Goal: Information Seeking & Learning: Learn about a topic

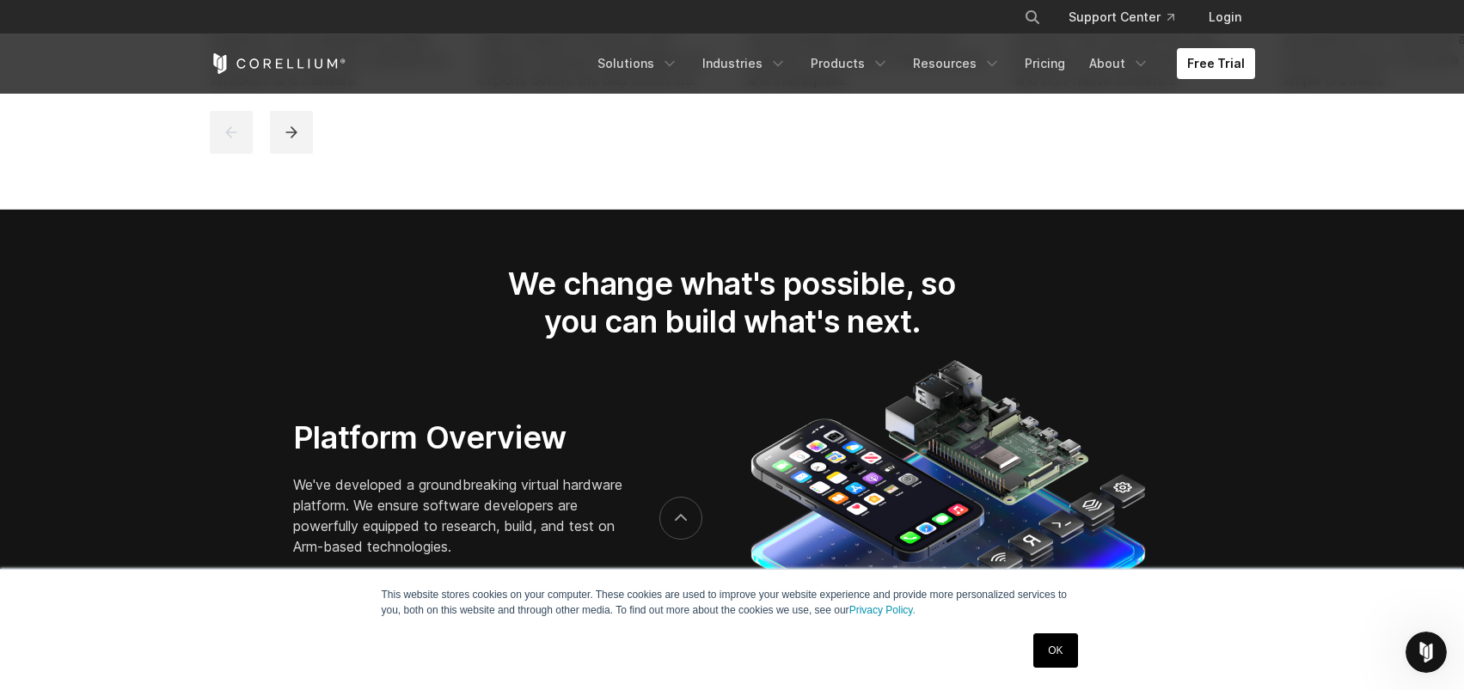
scroll to position [2837, 0]
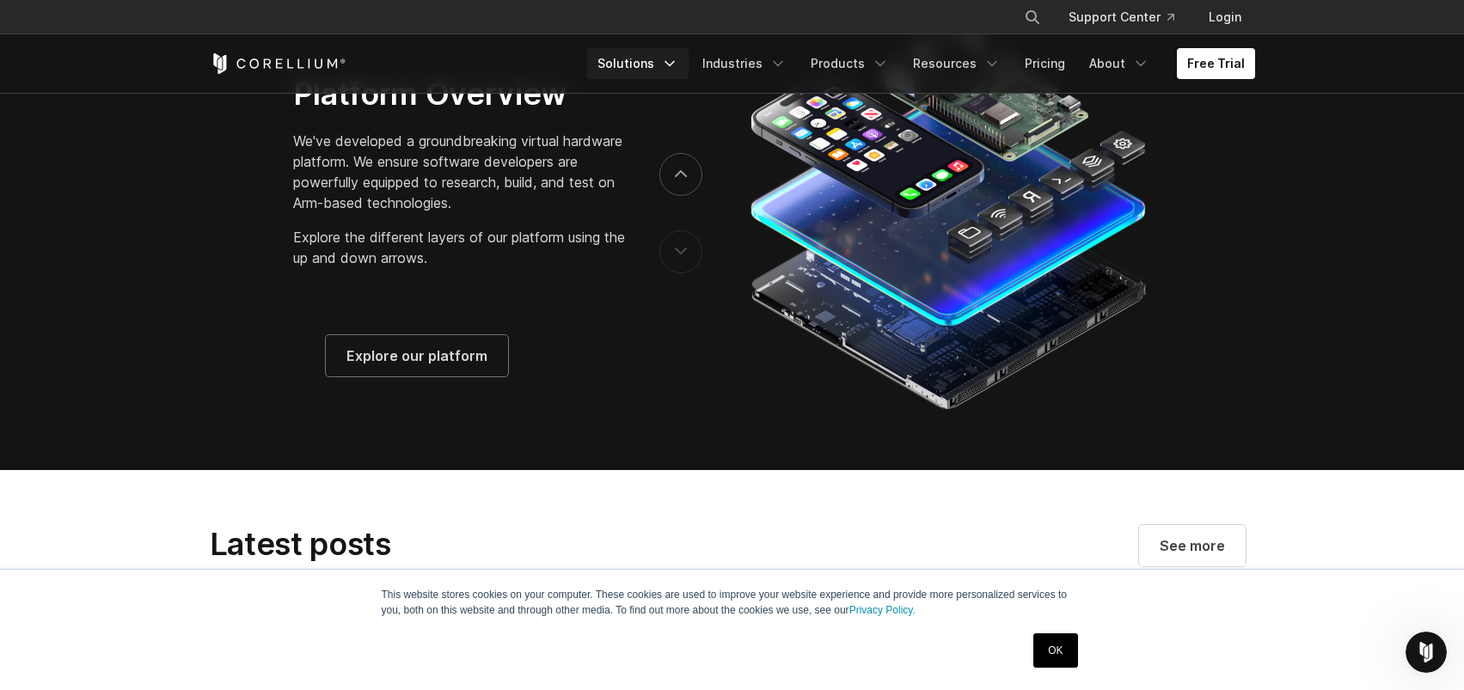
click at [664, 59] on icon "Navigation Menu" at bounding box center [669, 63] width 17 height 17
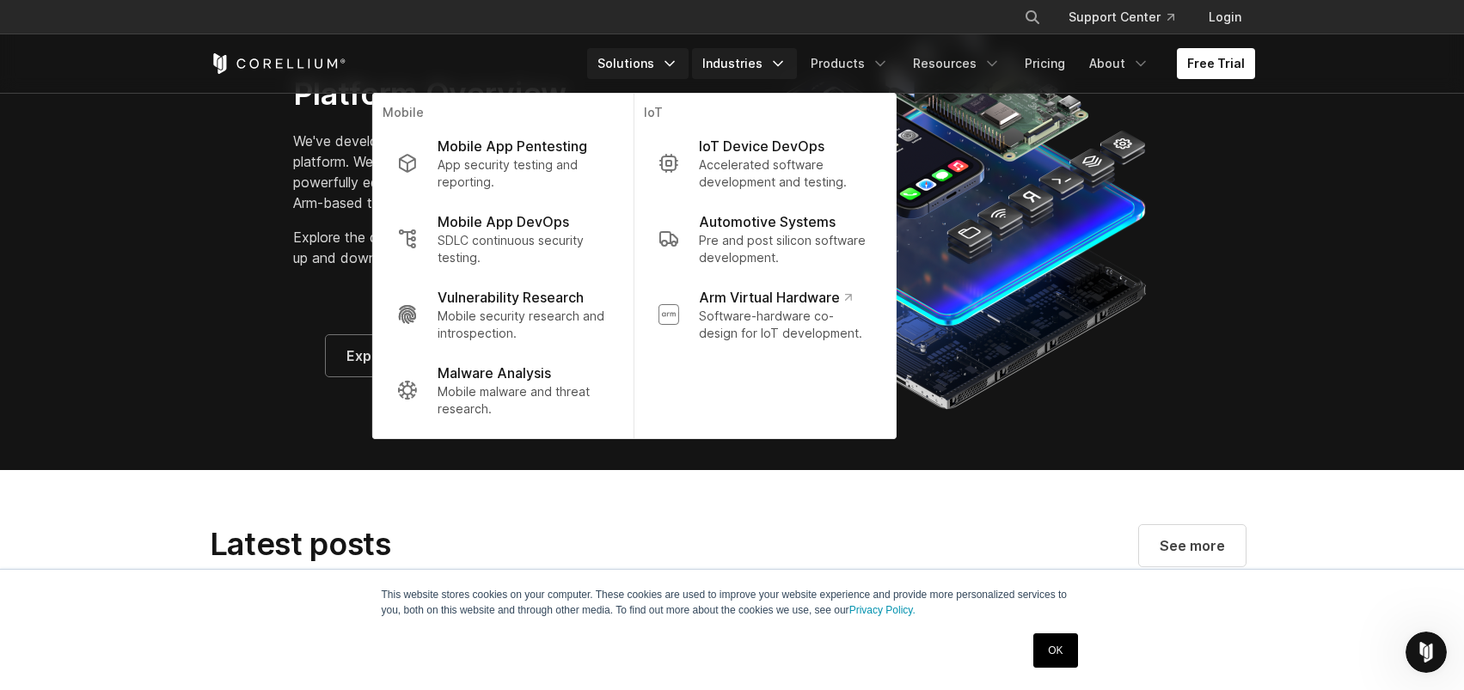
click at [749, 61] on link "Industries" at bounding box center [744, 63] width 105 height 31
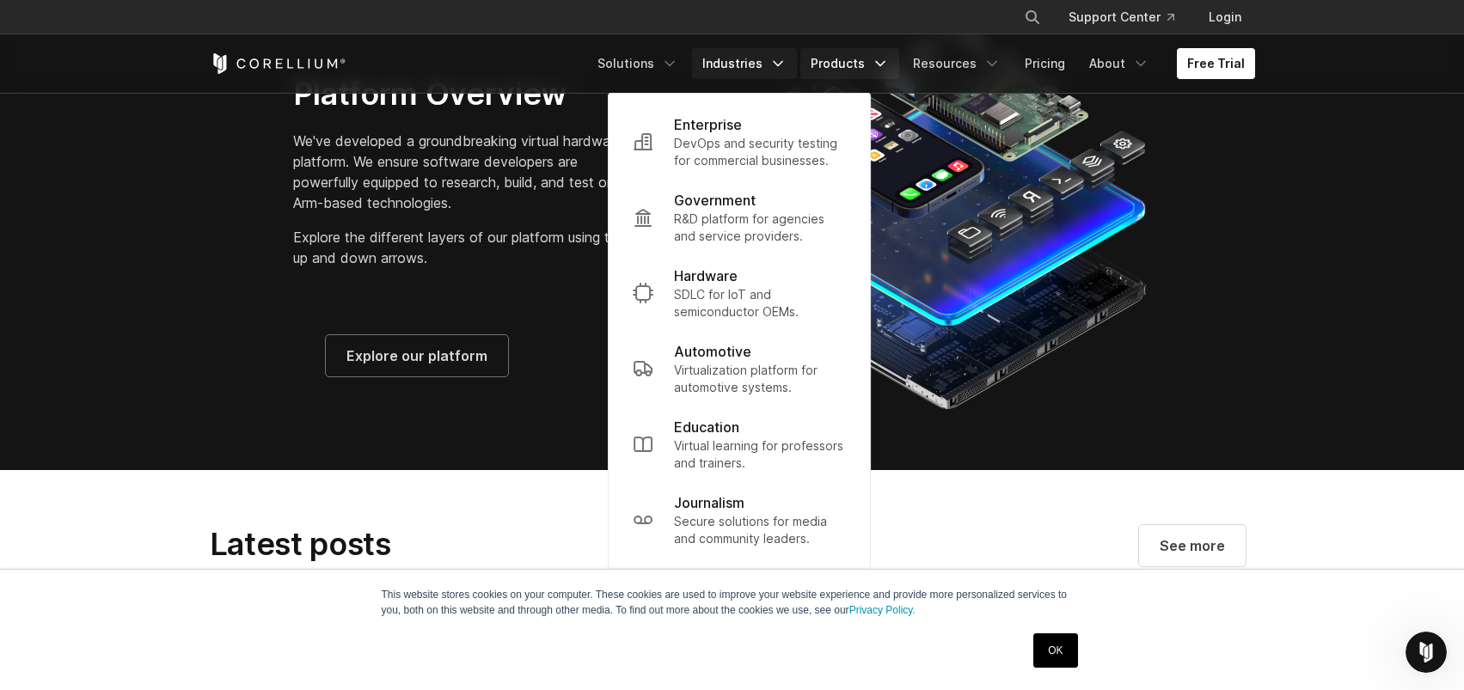
click at [843, 53] on link "Products" at bounding box center [850, 63] width 99 height 31
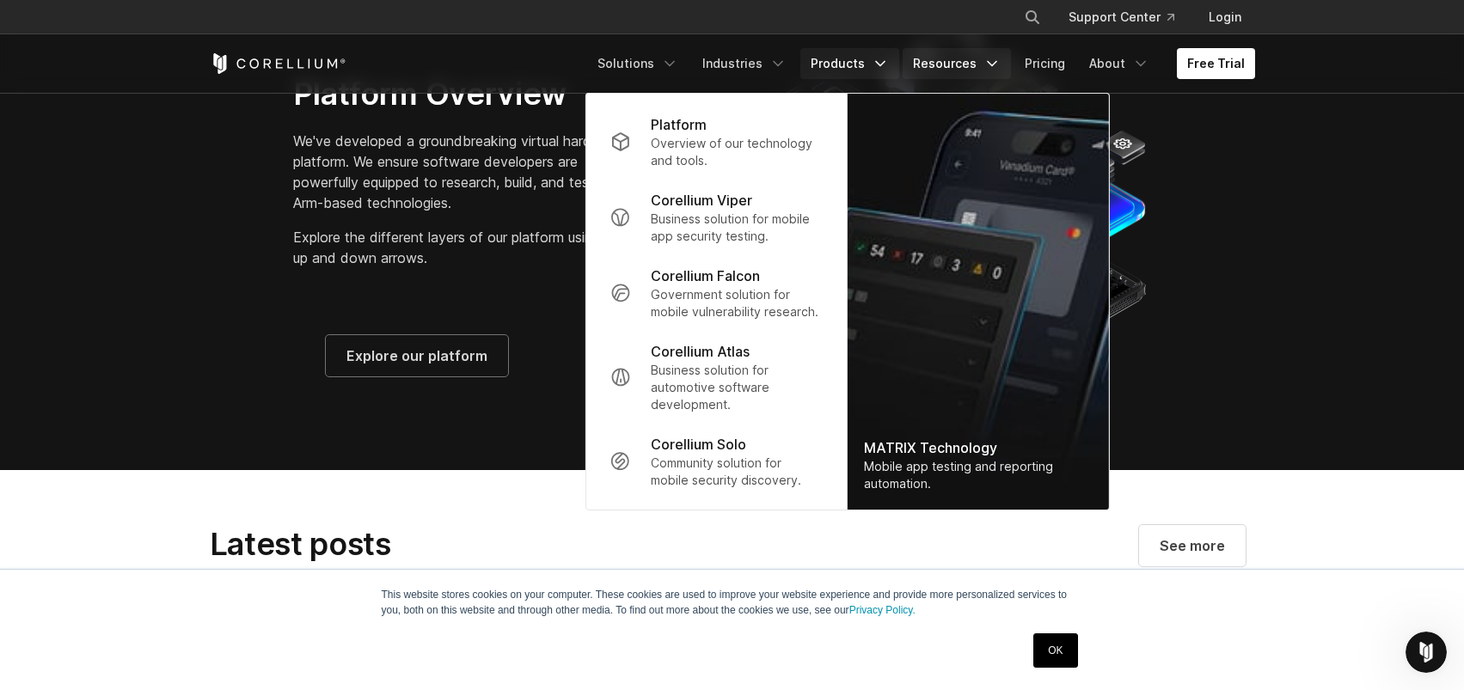
click at [923, 58] on link "Resources" at bounding box center [957, 63] width 108 height 31
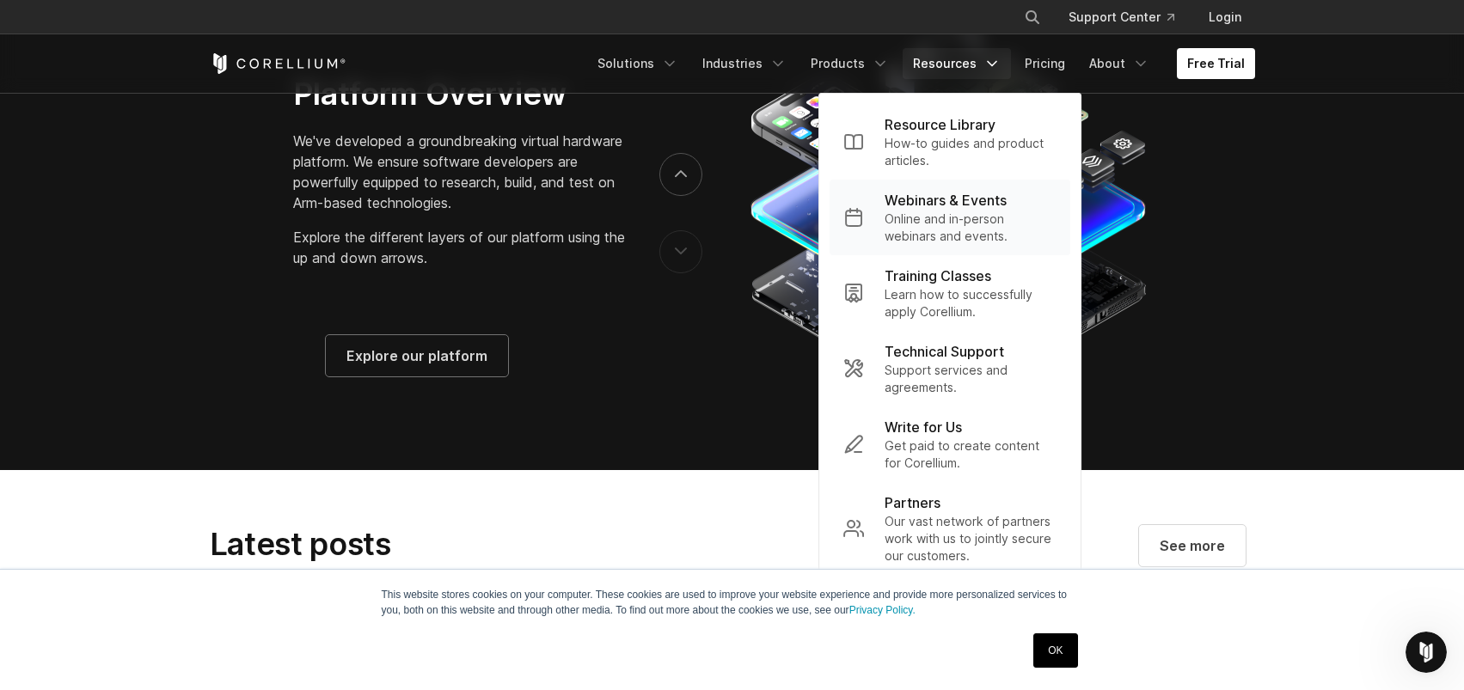
click at [931, 214] on p "Online and in-person webinars and events." at bounding box center [971, 228] width 172 height 34
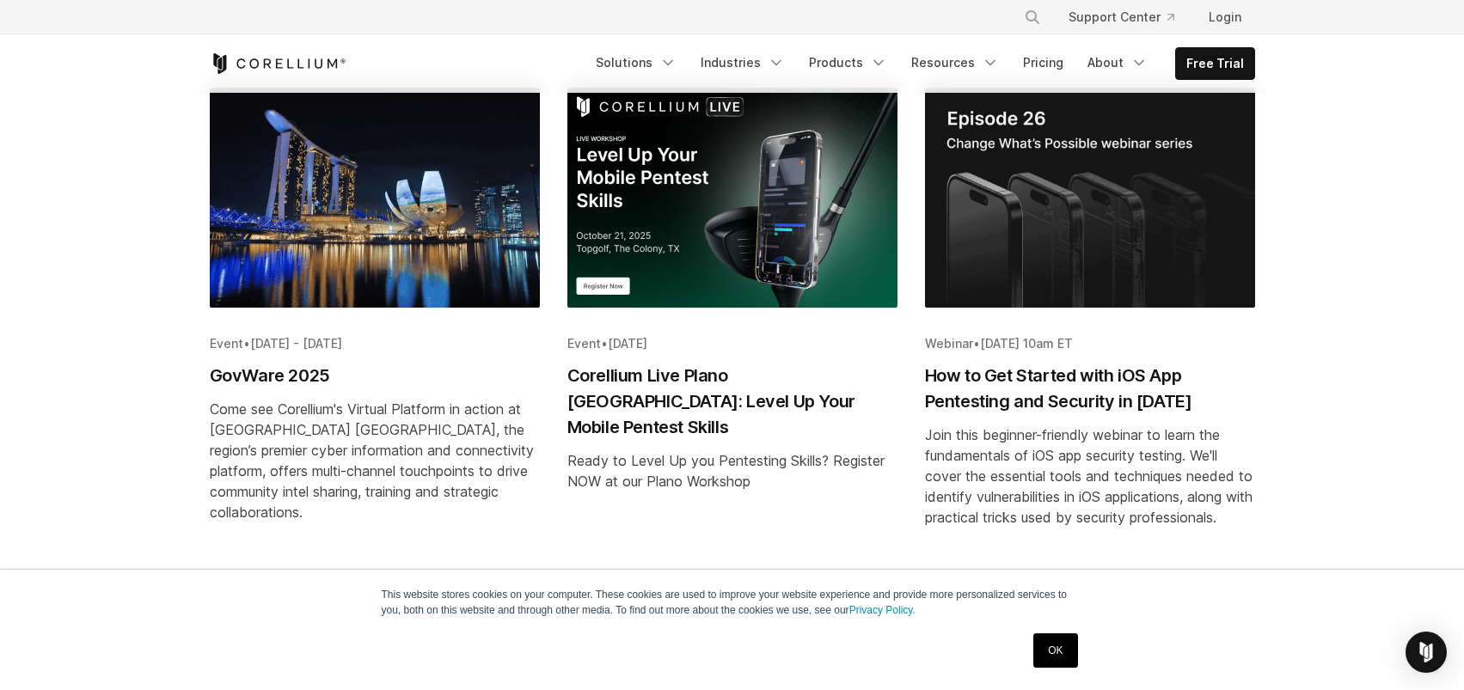
scroll to position [86, 0]
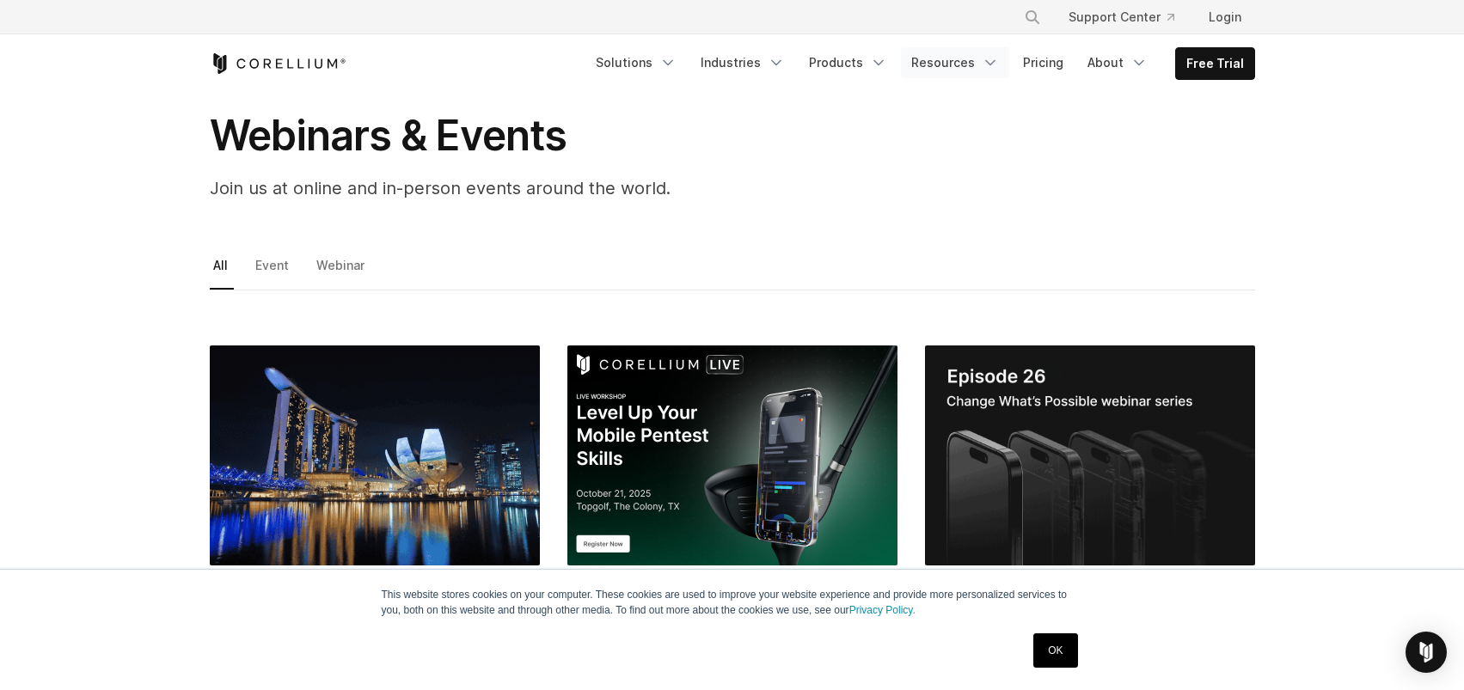
click at [951, 56] on link "Resources" at bounding box center [955, 62] width 108 height 31
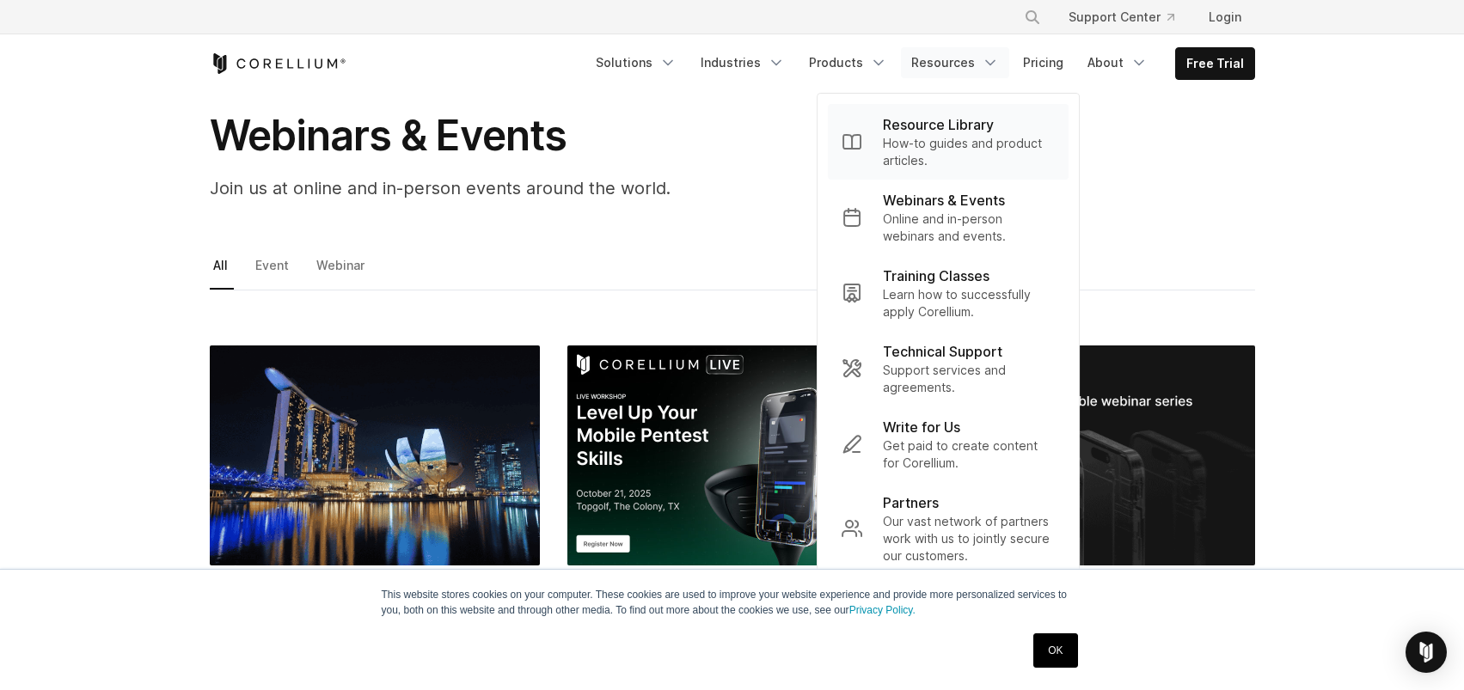
click at [921, 128] on p "Resource Library" at bounding box center [938, 124] width 111 height 21
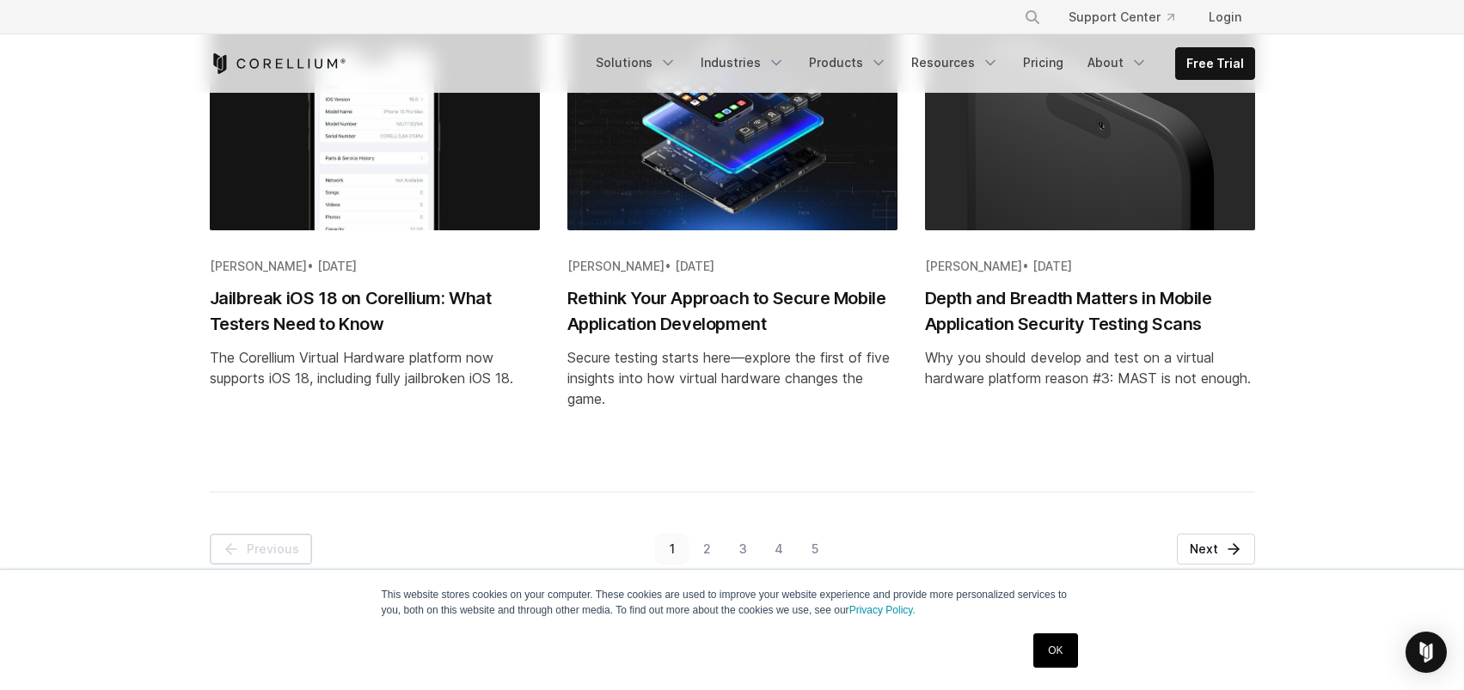
scroll to position [2064, 0]
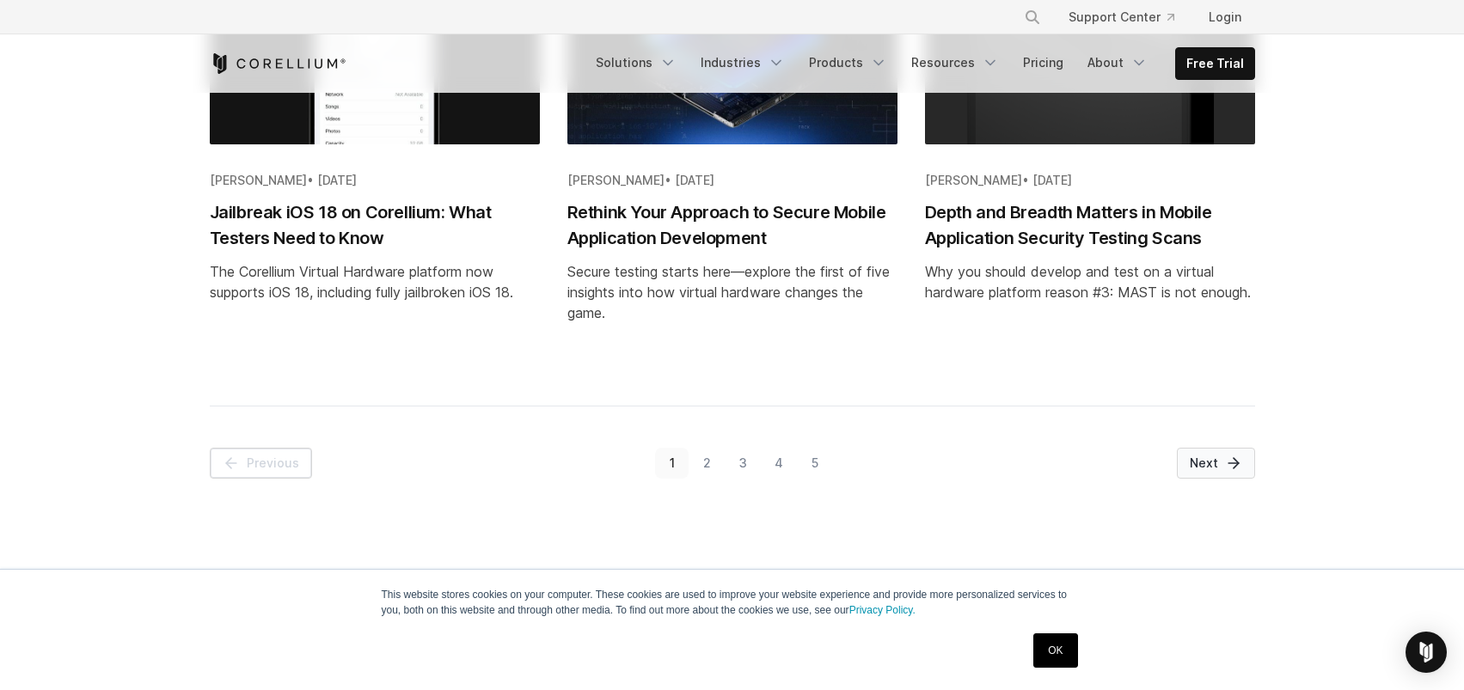
click at [1230, 455] on icon "Pagination" at bounding box center [1233, 463] width 17 height 17
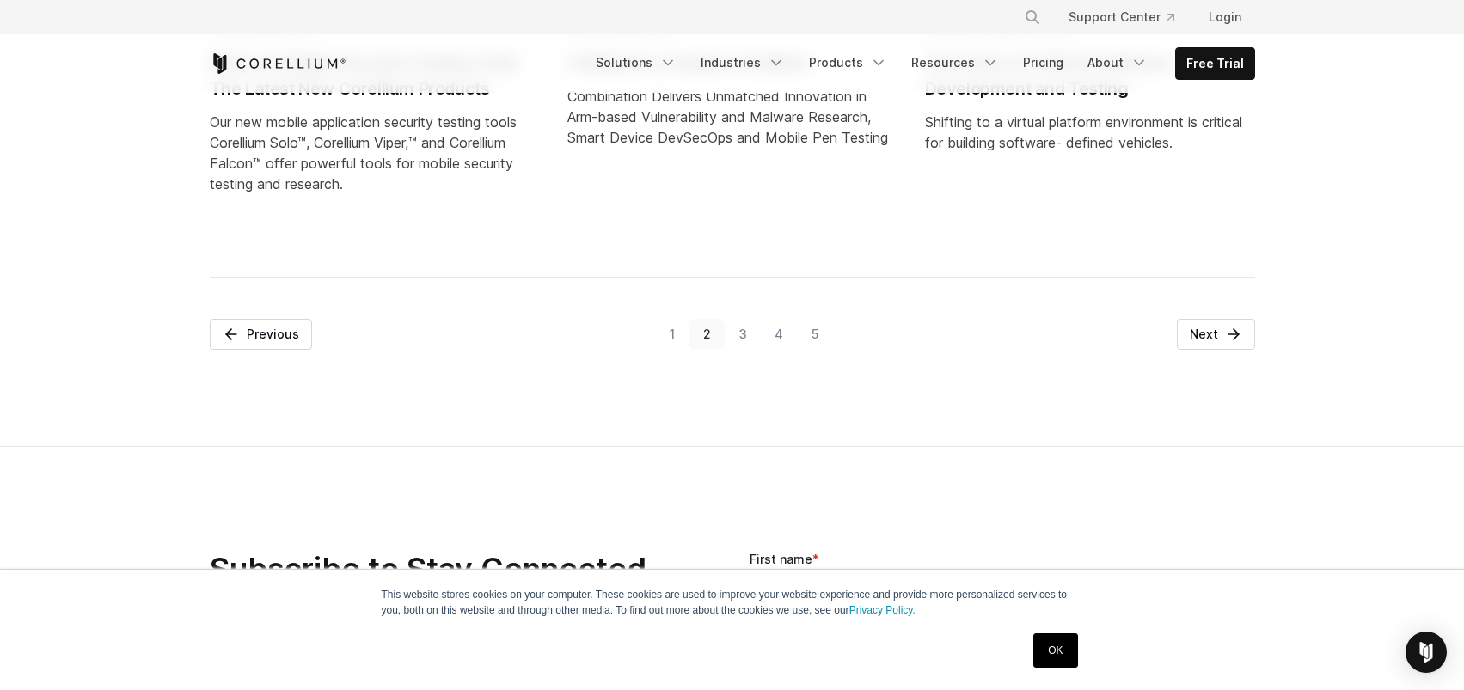
scroll to position [2150, 0]
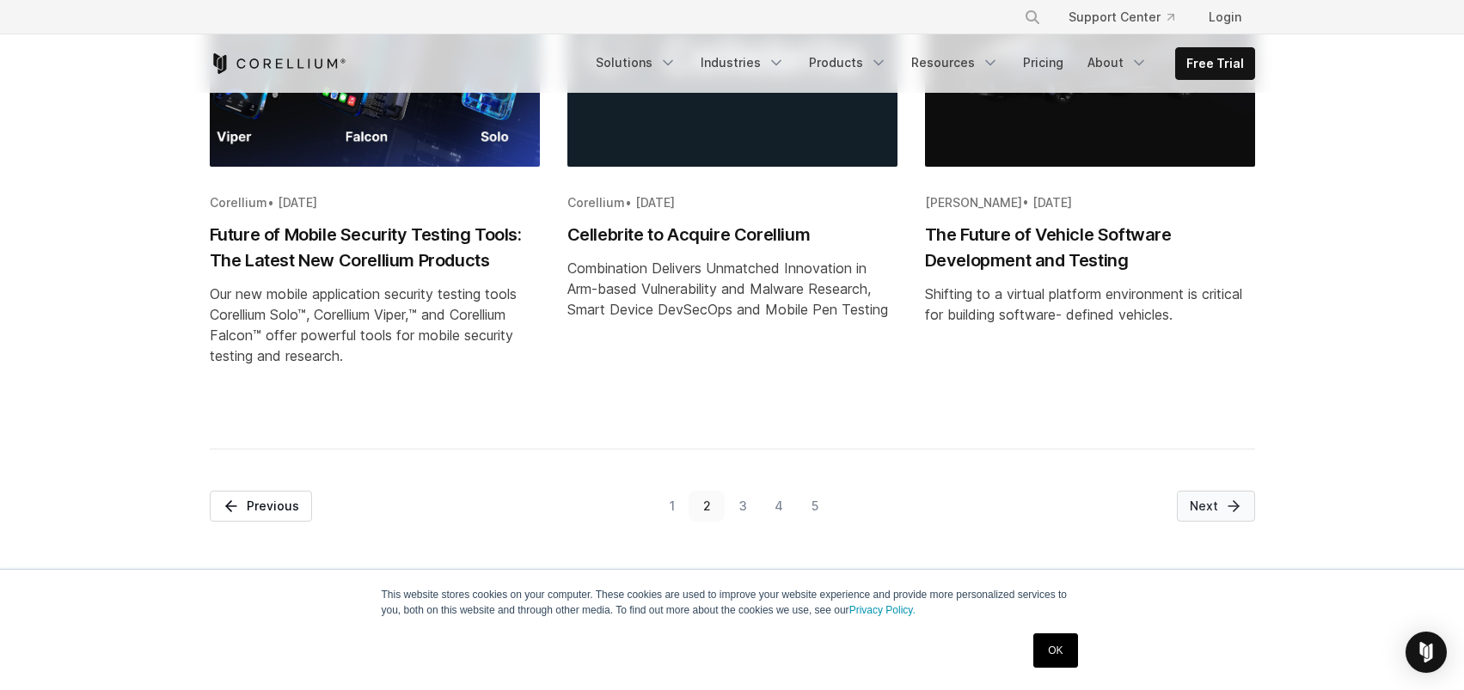
click at [1199, 510] on link "Next" at bounding box center [1216, 506] width 78 height 31
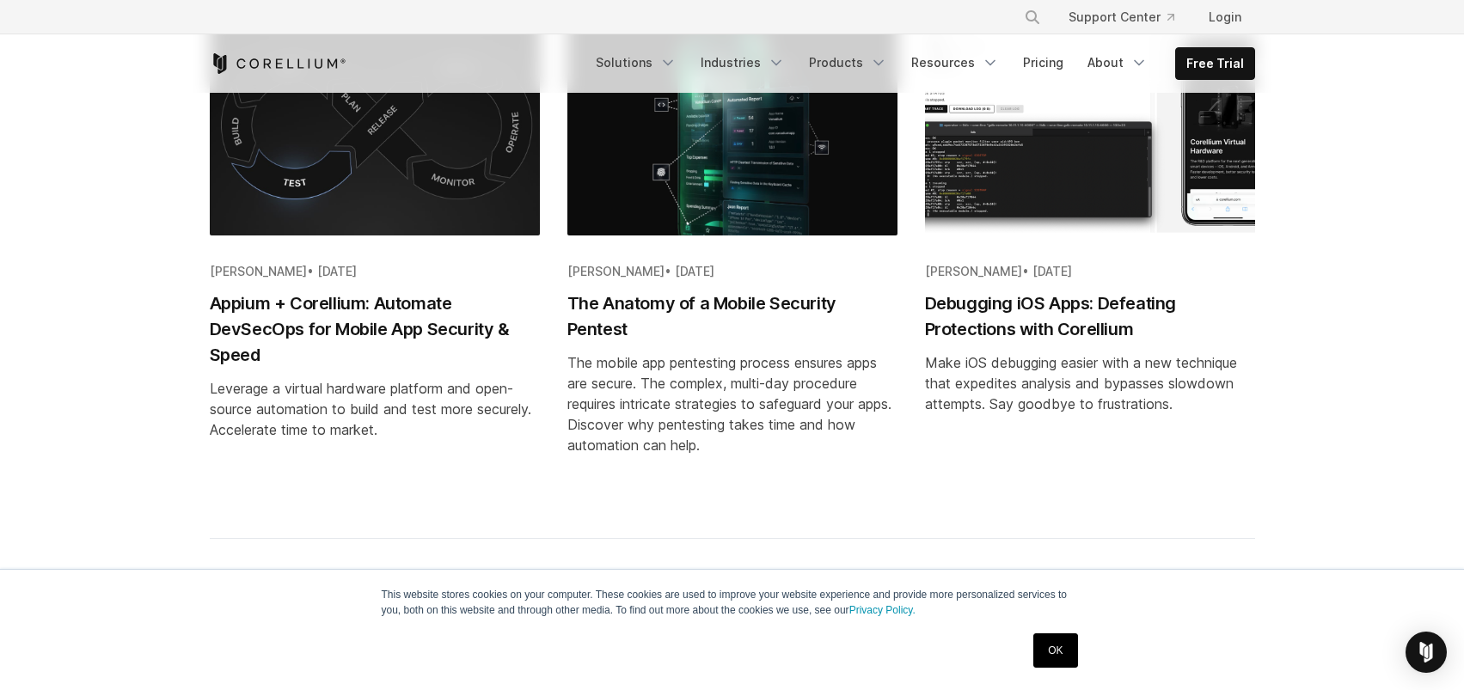
scroll to position [2236, 0]
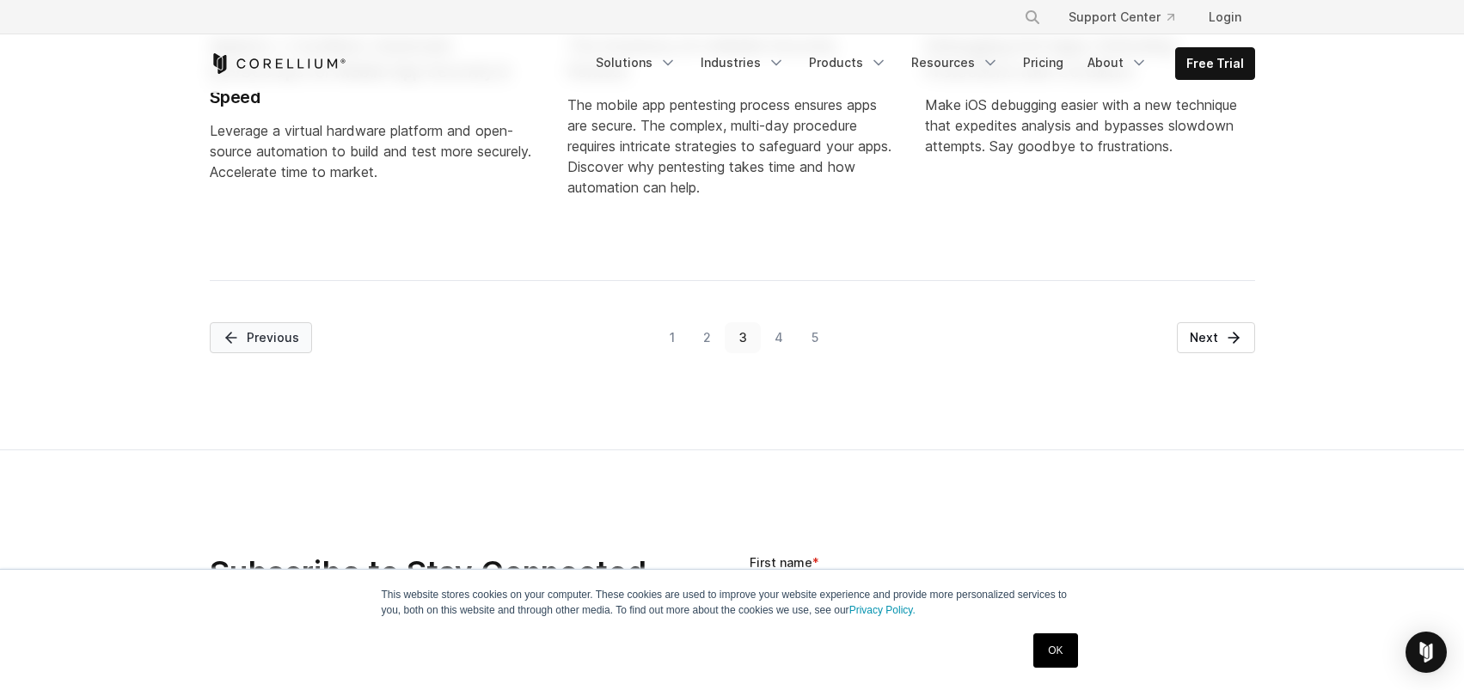
click at [258, 334] on link "Previous" at bounding box center [261, 337] width 102 height 31
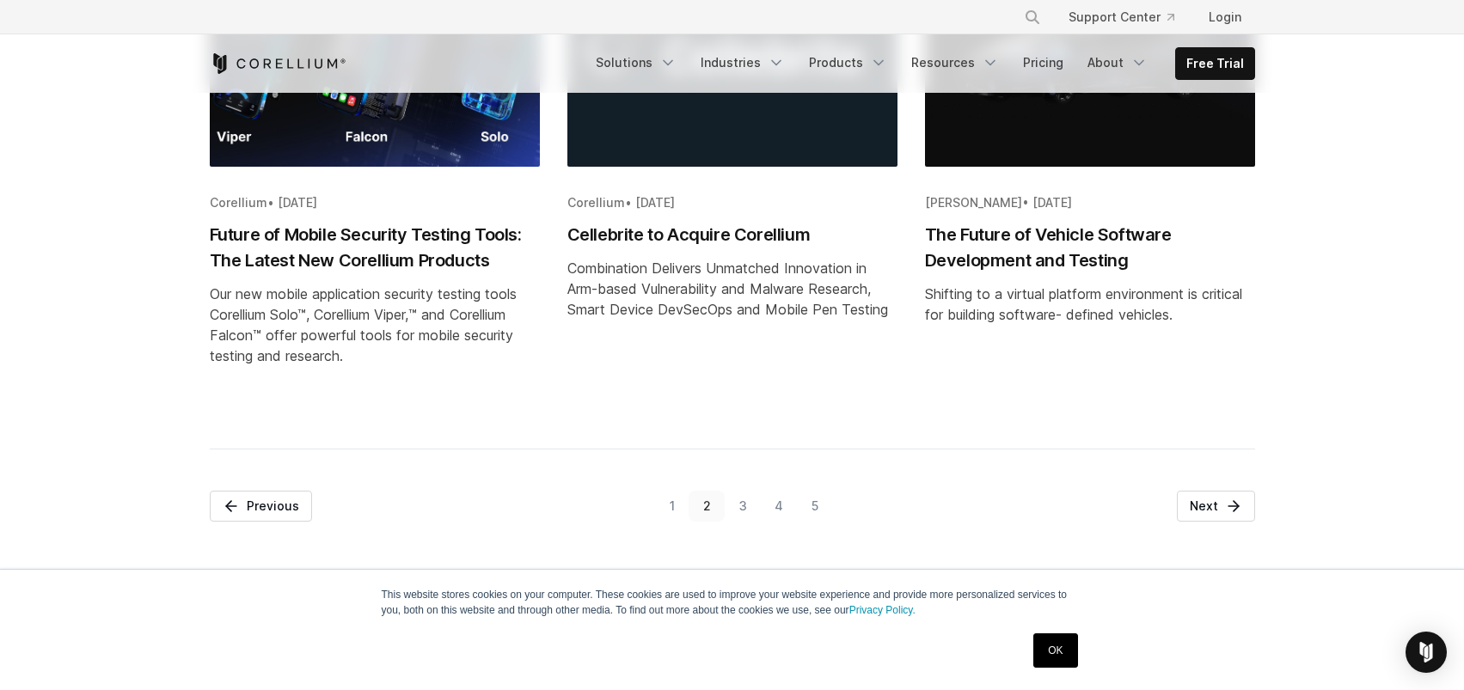
scroll to position [2322, 0]
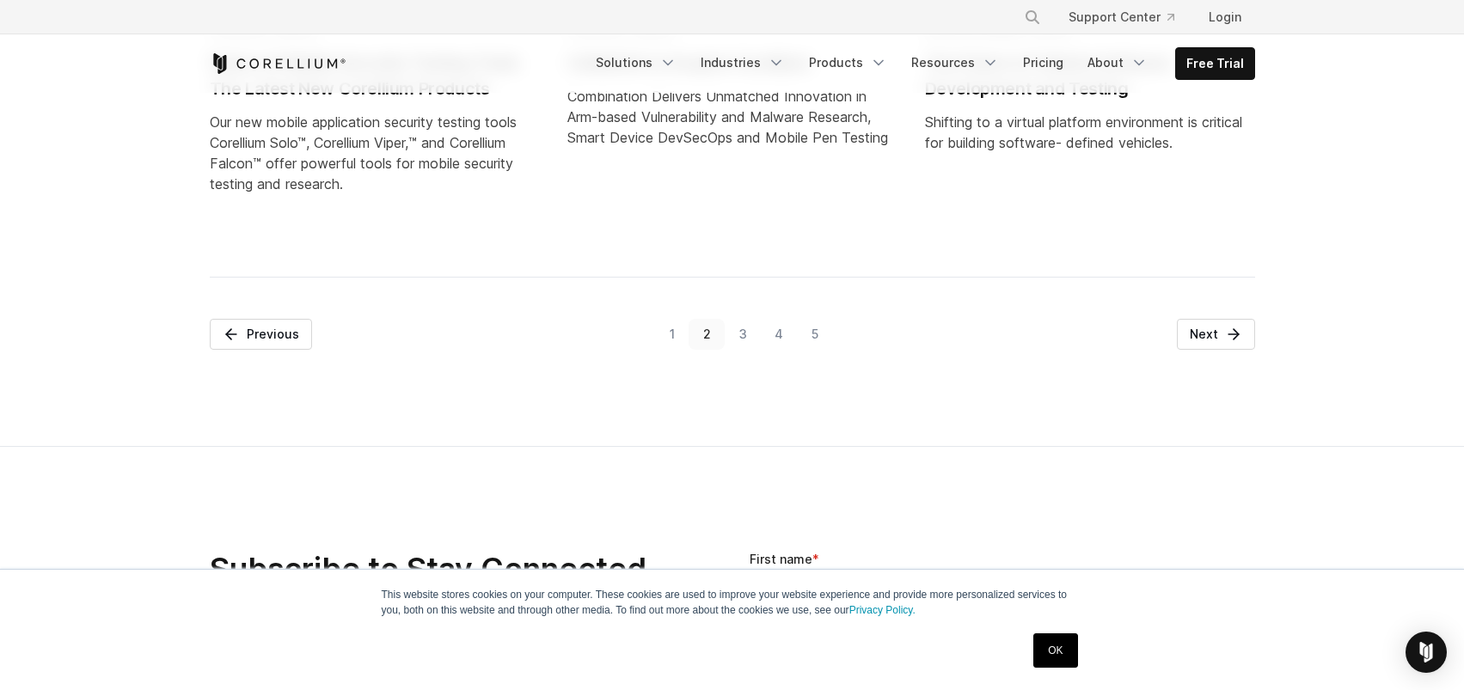
click at [743, 332] on link "3" at bounding box center [743, 334] width 36 height 31
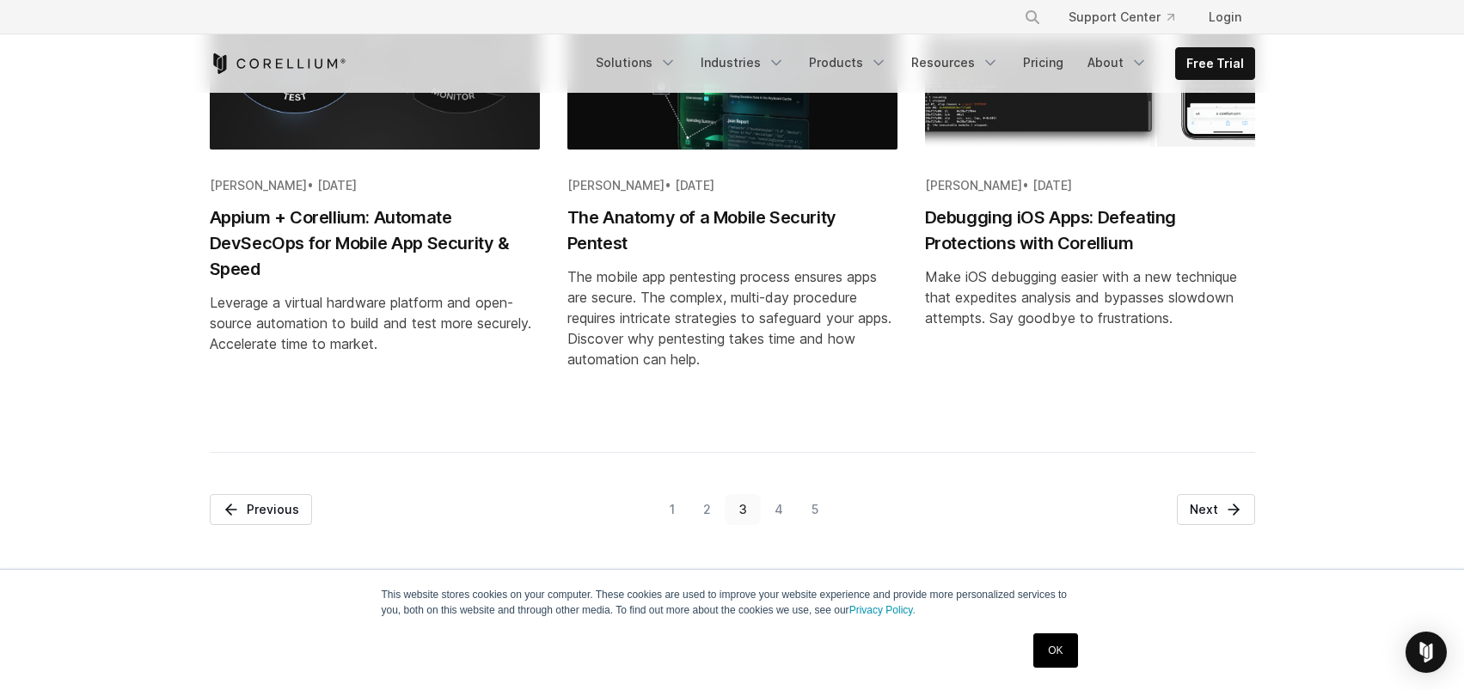
scroll to position [2408, 0]
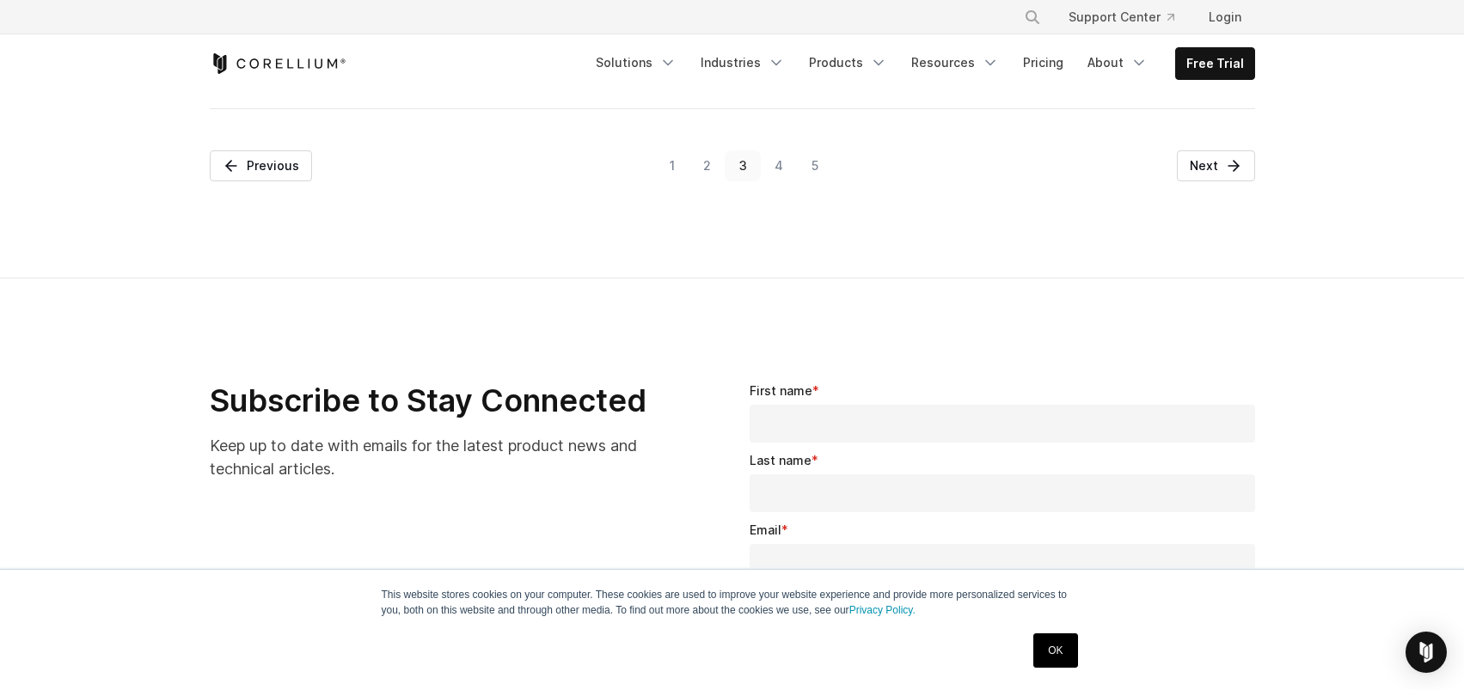
click at [813, 163] on link "5" at bounding box center [815, 165] width 35 height 31
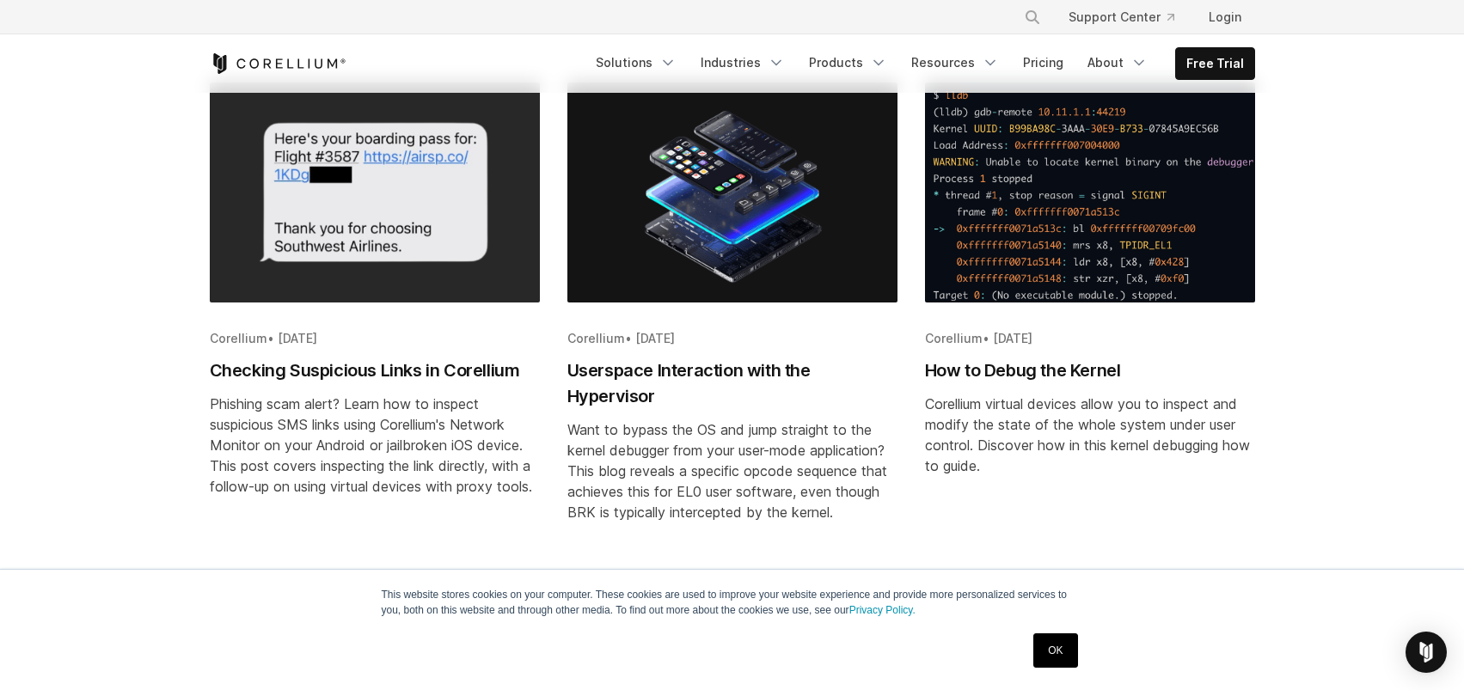
scroll to position [2236, 0]
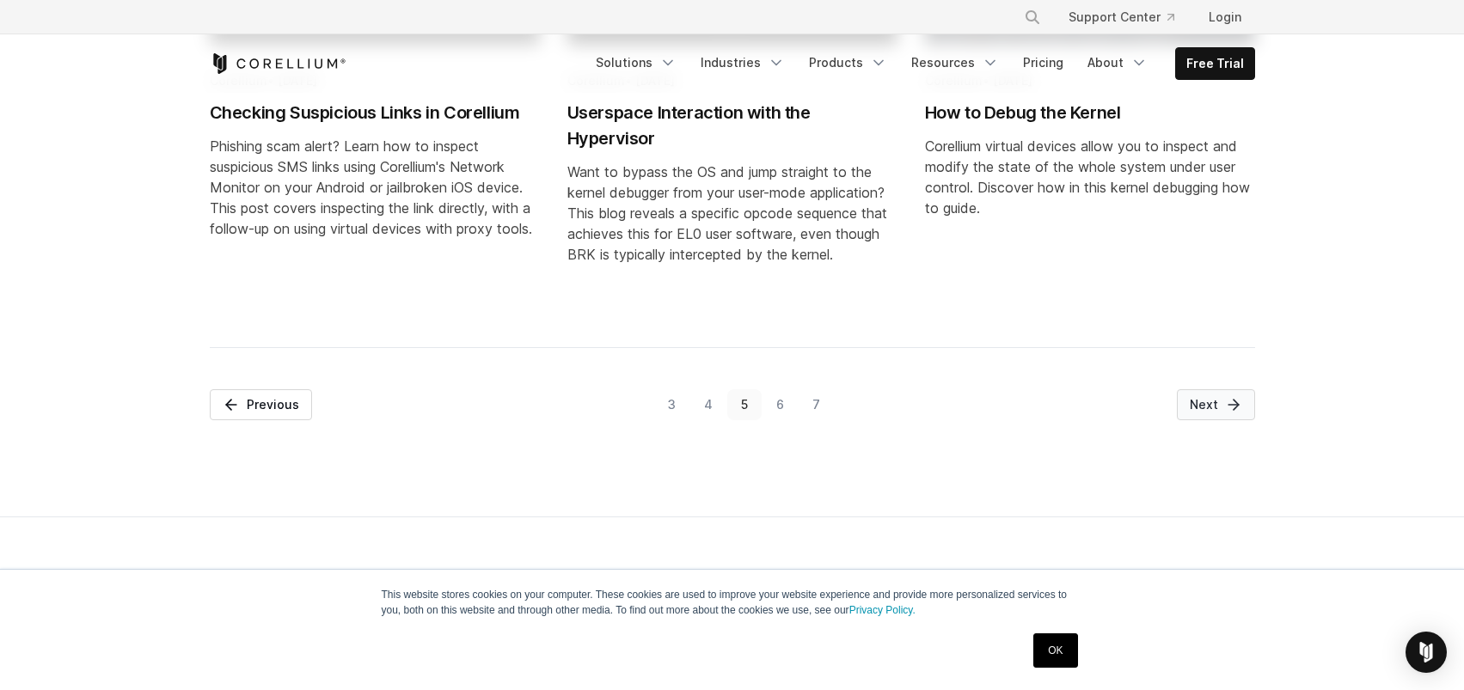
click at [1214, 408] on link "Next" at bounding box center [1216, 405] width 78 height 31
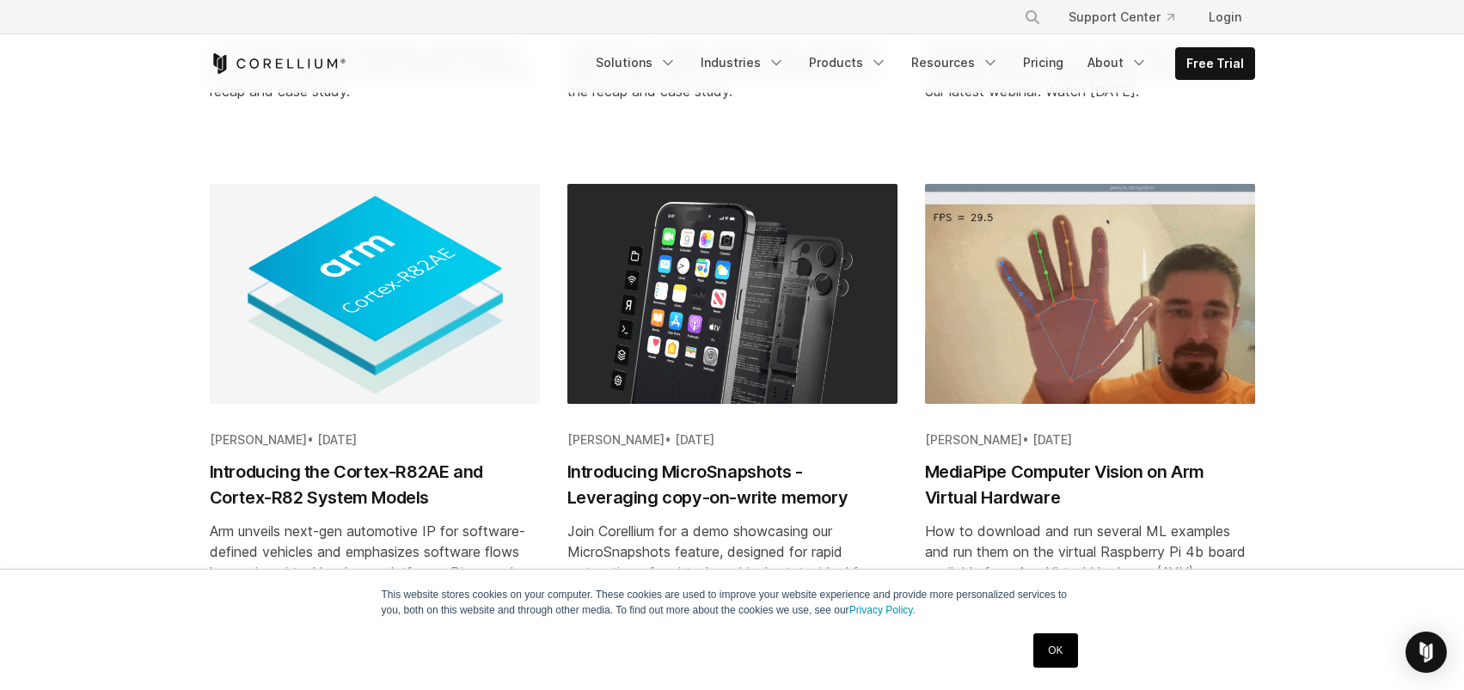
scroll to position [1995, 0]
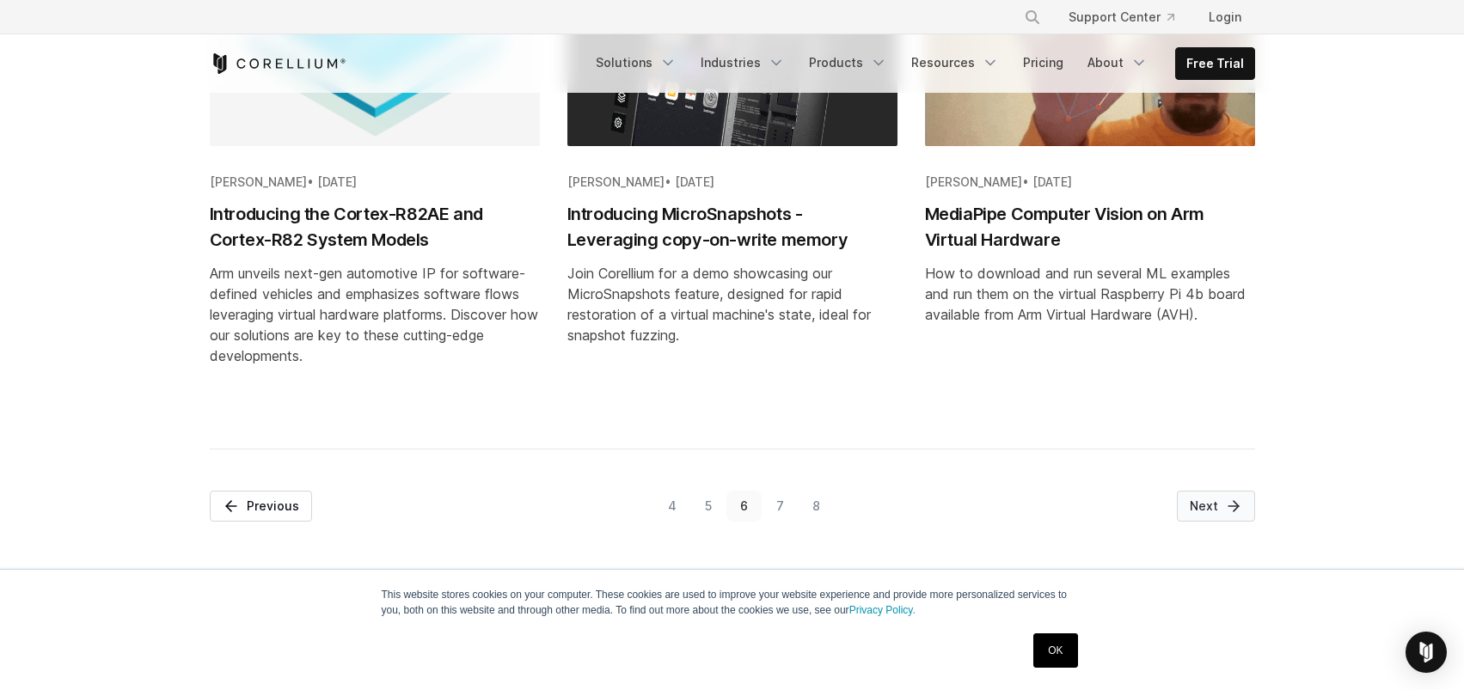
click at [1230, 510] on icon "Pagination" at bounding box center [1233, 506] width 17 height 17
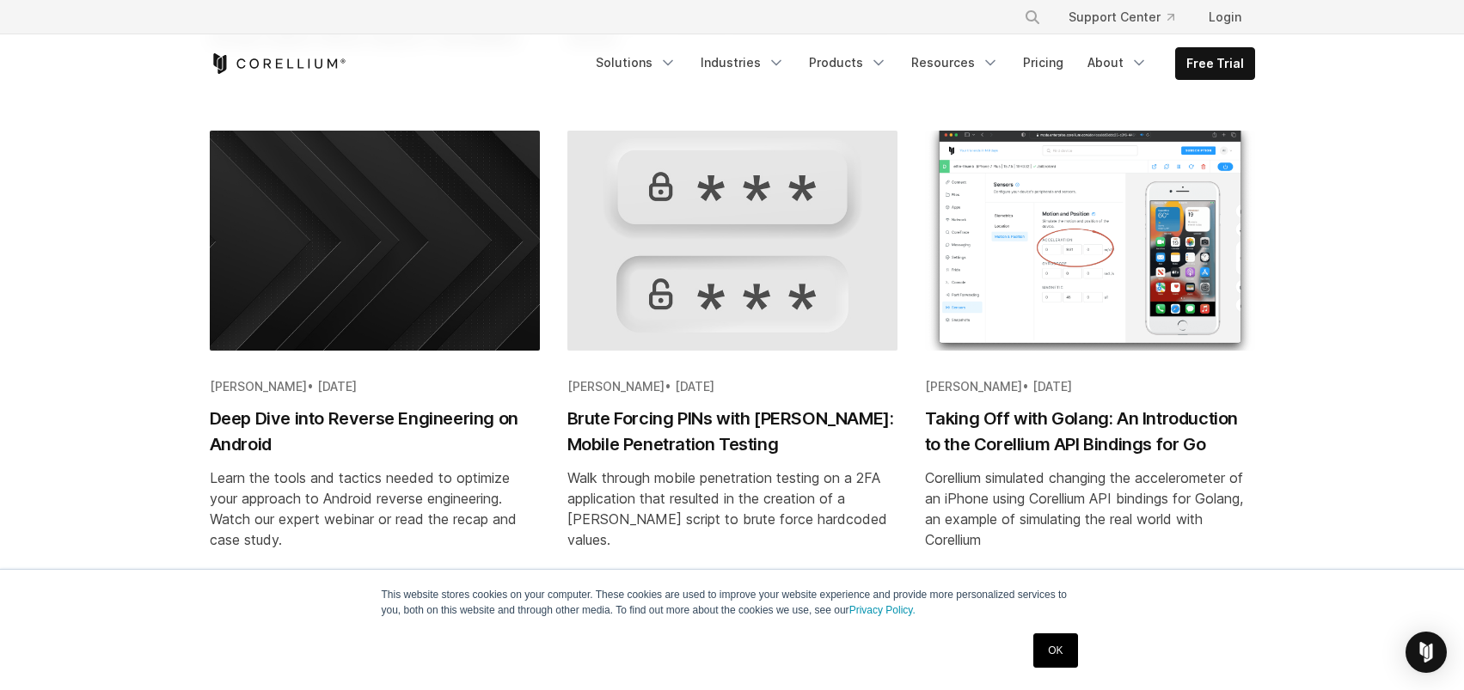
scroll to position [1892, 0]
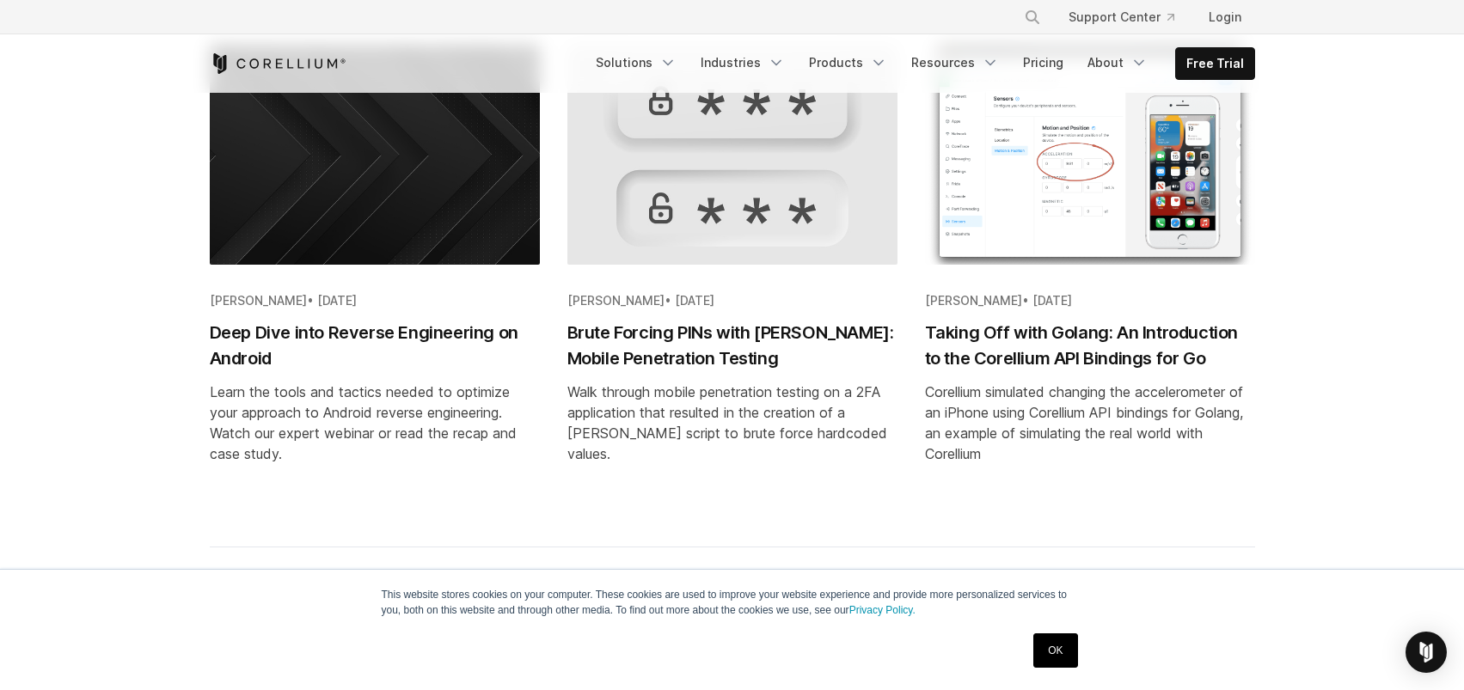
click at [1066, 651] on link "OK" at bounding box center [1056, 651] width 44 height 34
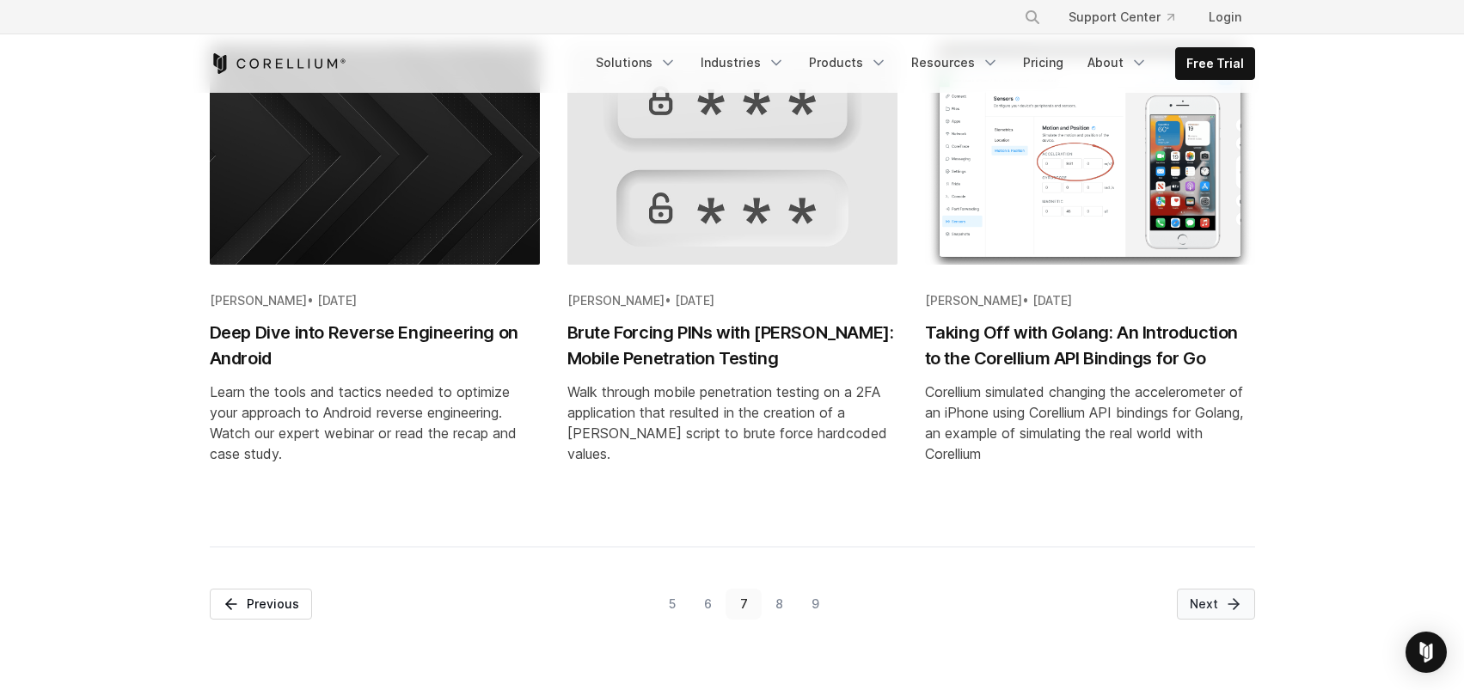
click at [1225, 604] on icon "Pagination" at bounding box center [1233, 604] width 17 height 17
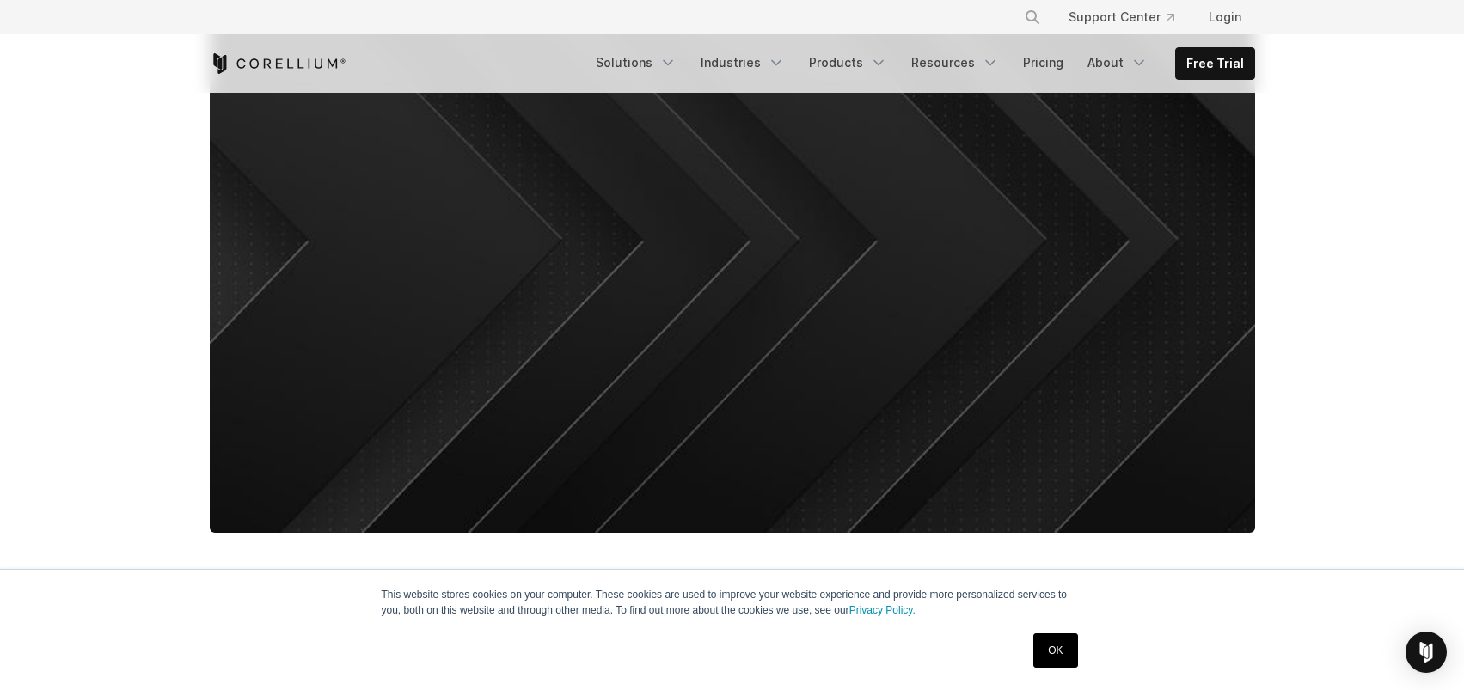
scroll to position [774, 0]
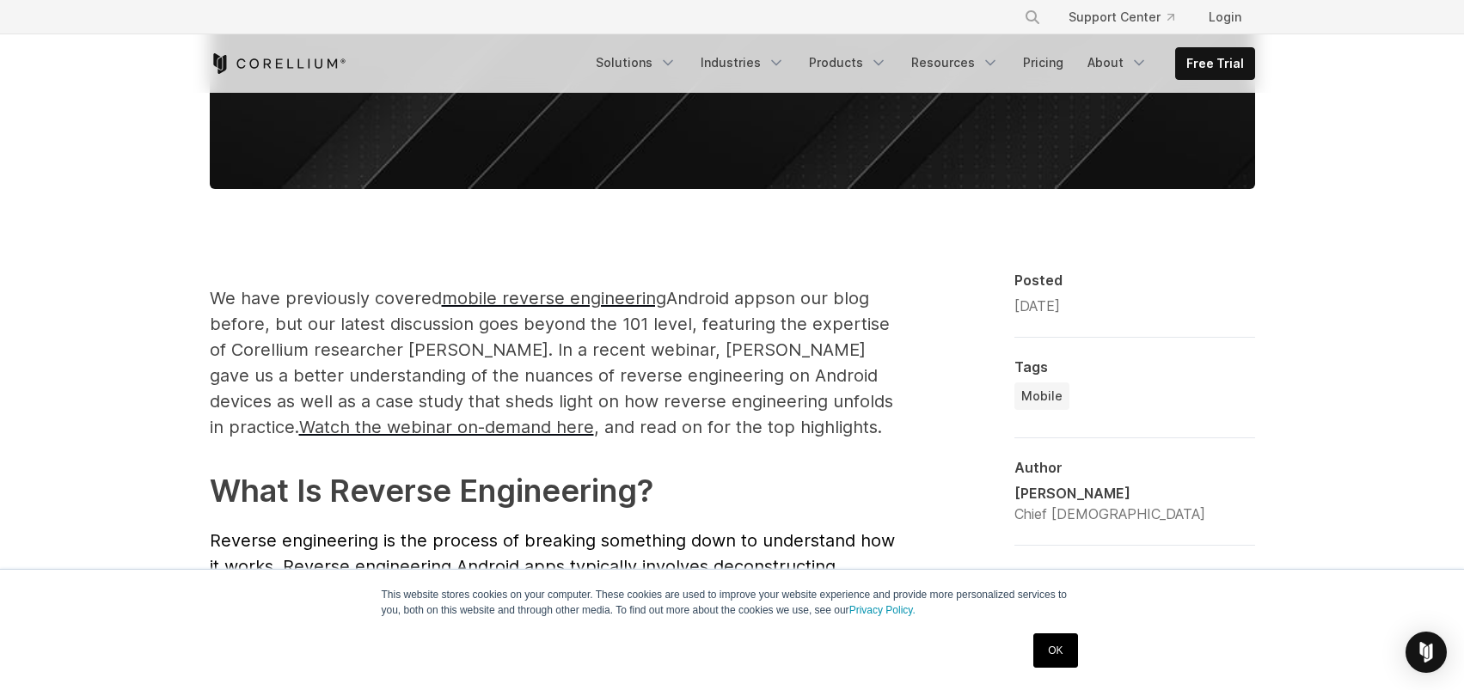
click at [1052, 644] on link "OK" at bounding box center [1056, 651] width 44 height 34
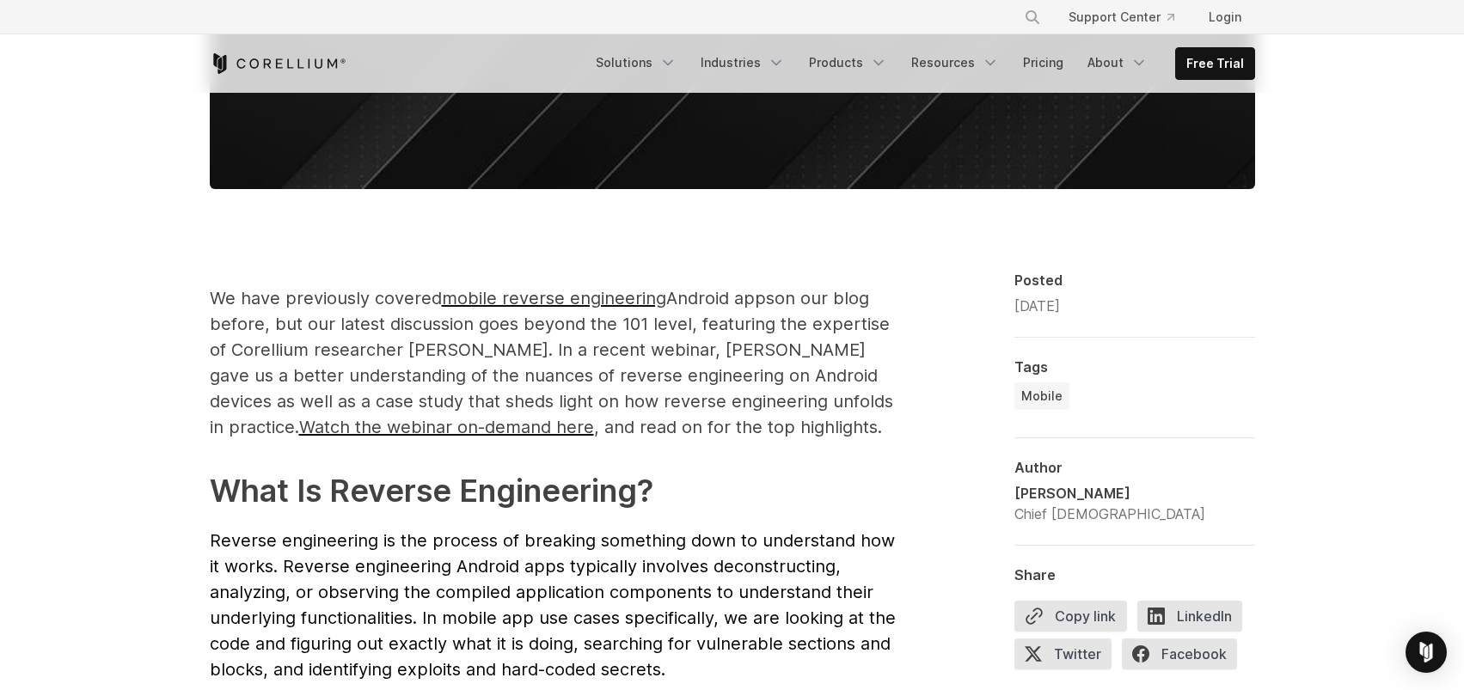
scroll to position [344, 0]
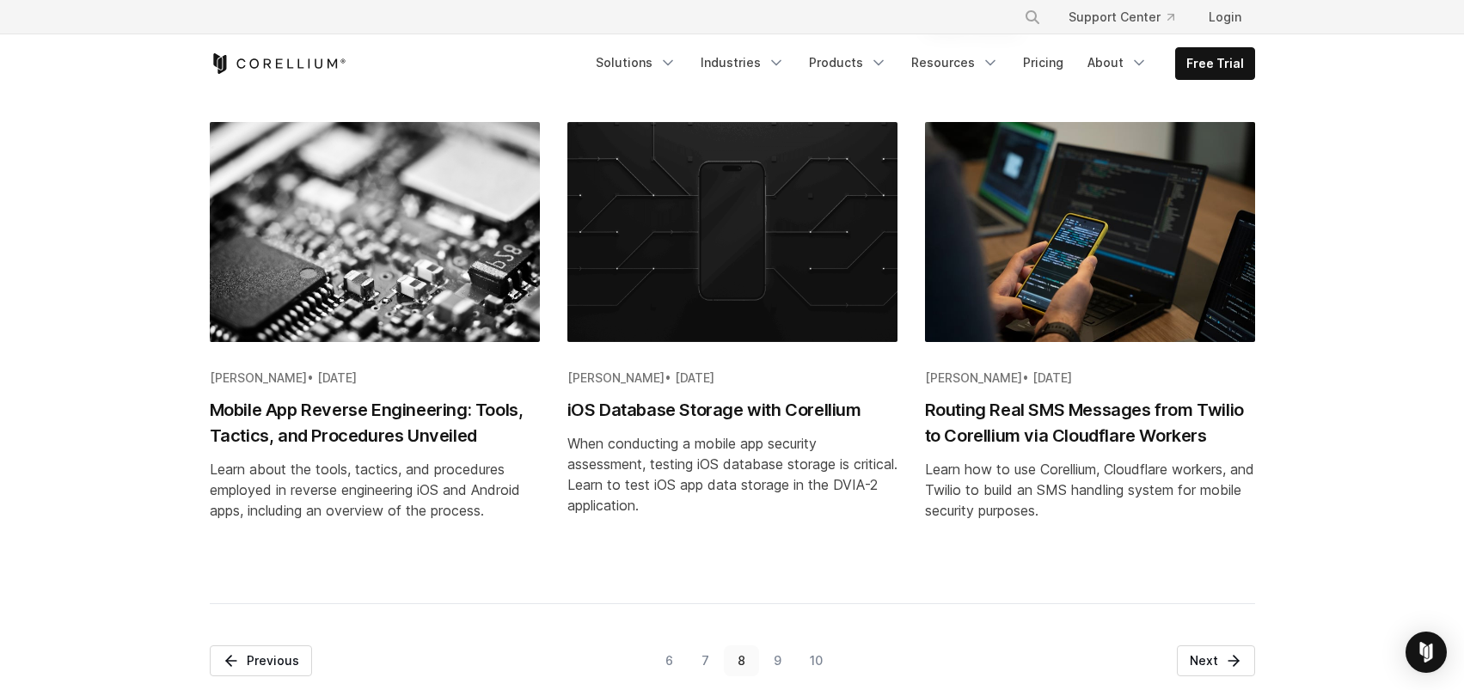
scroll to position [2150, 0]
